Goal: Information Seeking & Learning: Check status

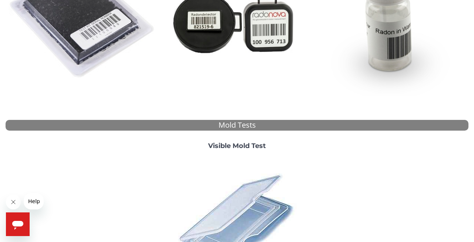
scroll to position [178, 0]
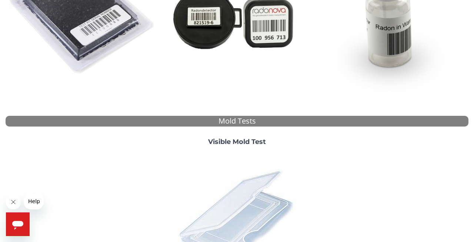
click at [241, 196] on img at bounding box center [237, 217] width 130 height 130
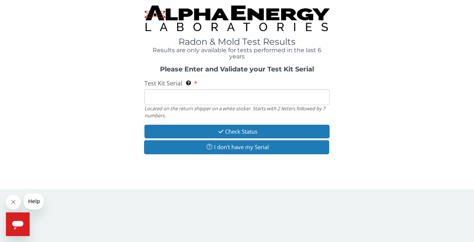
scroll to position [0, 0]
click at [239, 96] on input "Test Kit Serial Located on the return shipper on a white sticker. Starts with 2…" at bounding box center [236, 97] width 185 height 16
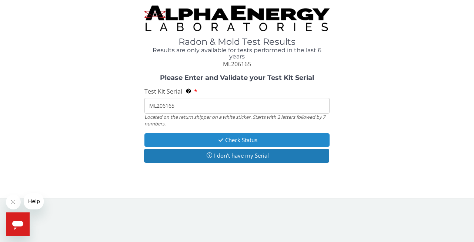
type input "ML206165"
click at [262, 139] on button "Check Status" at bounding box center [236, 140] width 185 height 14
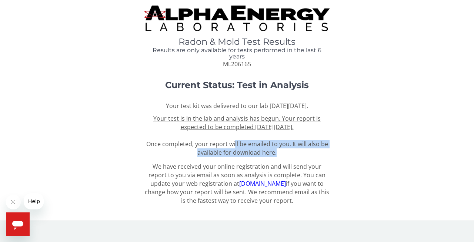
drag, startPoint x: 234, startPoint y: 152, endPoint x: 286, endPoint y: 165, distance: 53.8
click at [286, 157] on div "Your test kit was delivered to our lab [DATE][DATE]. Your test is in the lab an…" at bounding box center [236, 129] width 185 height 55
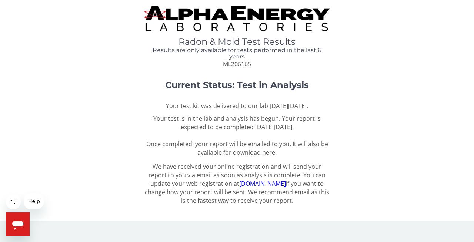
click at [273, 154] on span "Your test is in the lab and analysis has begun. Your report is expected to be c…" at bounding box center [237, 135] width 182 height 42
click at [259, 110] on p "Your test kit was delivered to our lab [DATE][DATE]." at bounding box center [236, 106] width 185 height 9
